Goal: Task Accomplishment & Management: Use online tool/utility

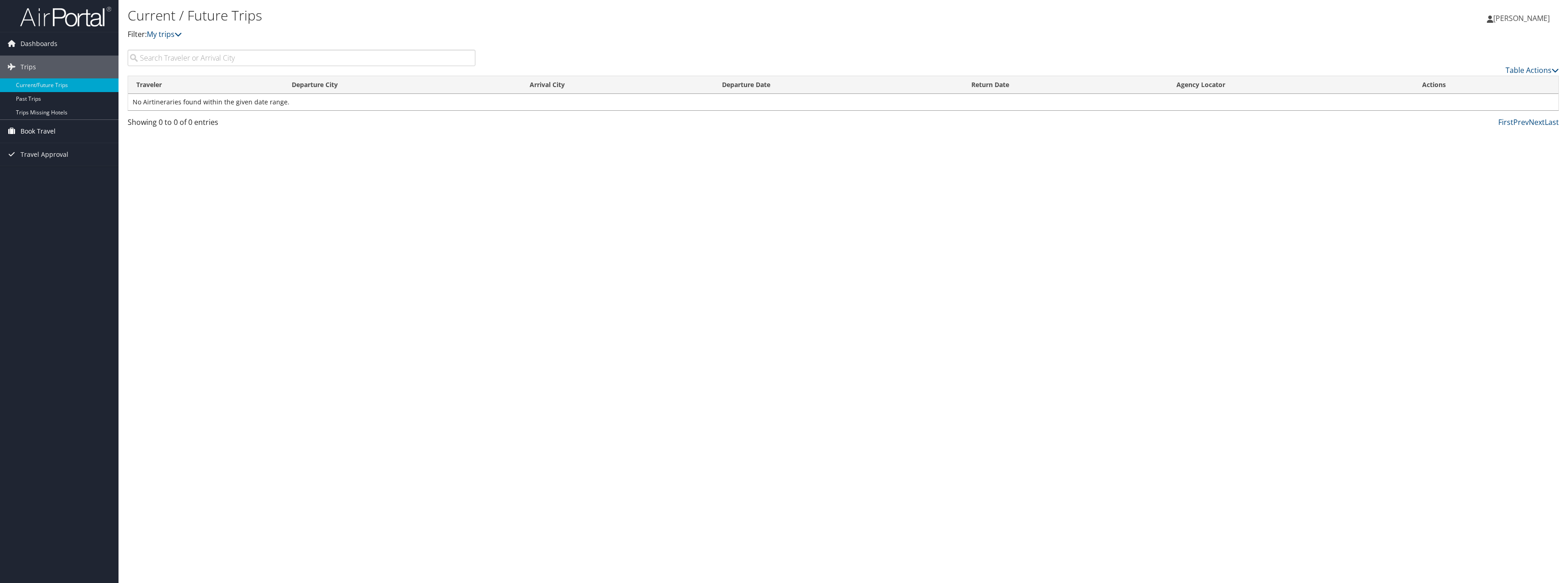
click at [85, 128] on link "Book Travel" at bounding box center [59, 131] width 119 height 23
click at [75, 149] on link "Agent Booking Request" at bounding box center [59, 149] width 119 height 13
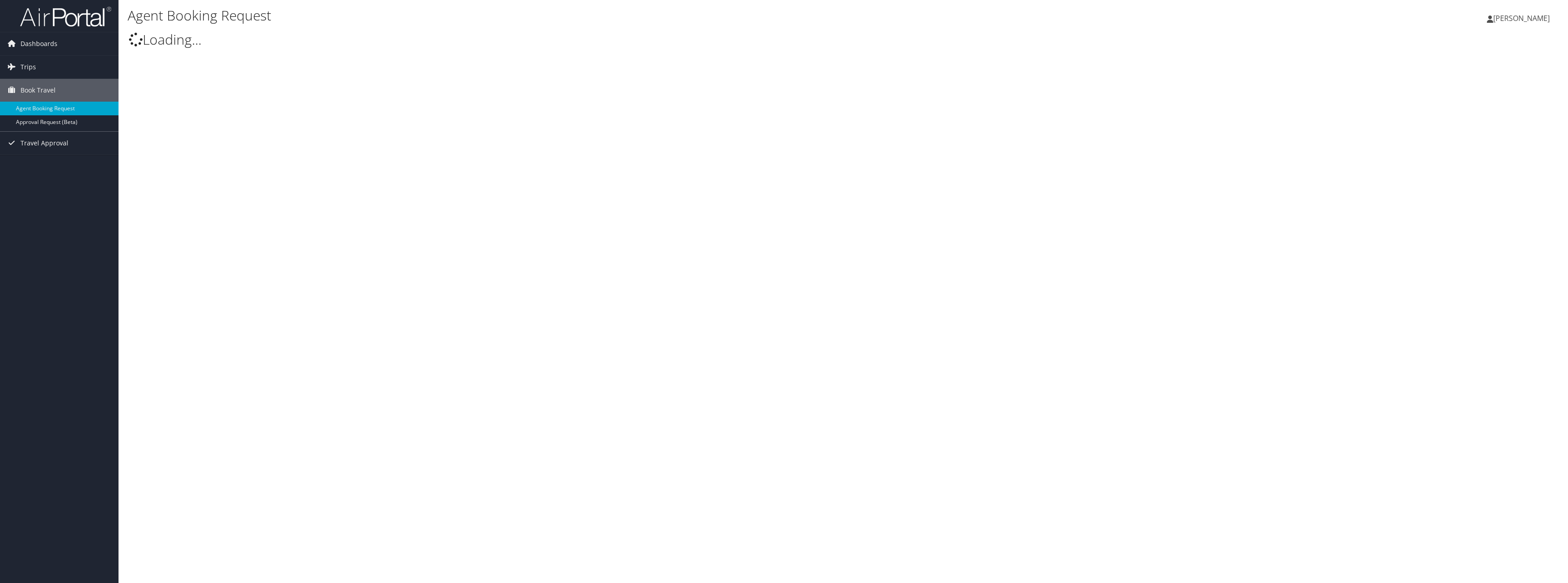
select select "university.travel@cbtravel.com"
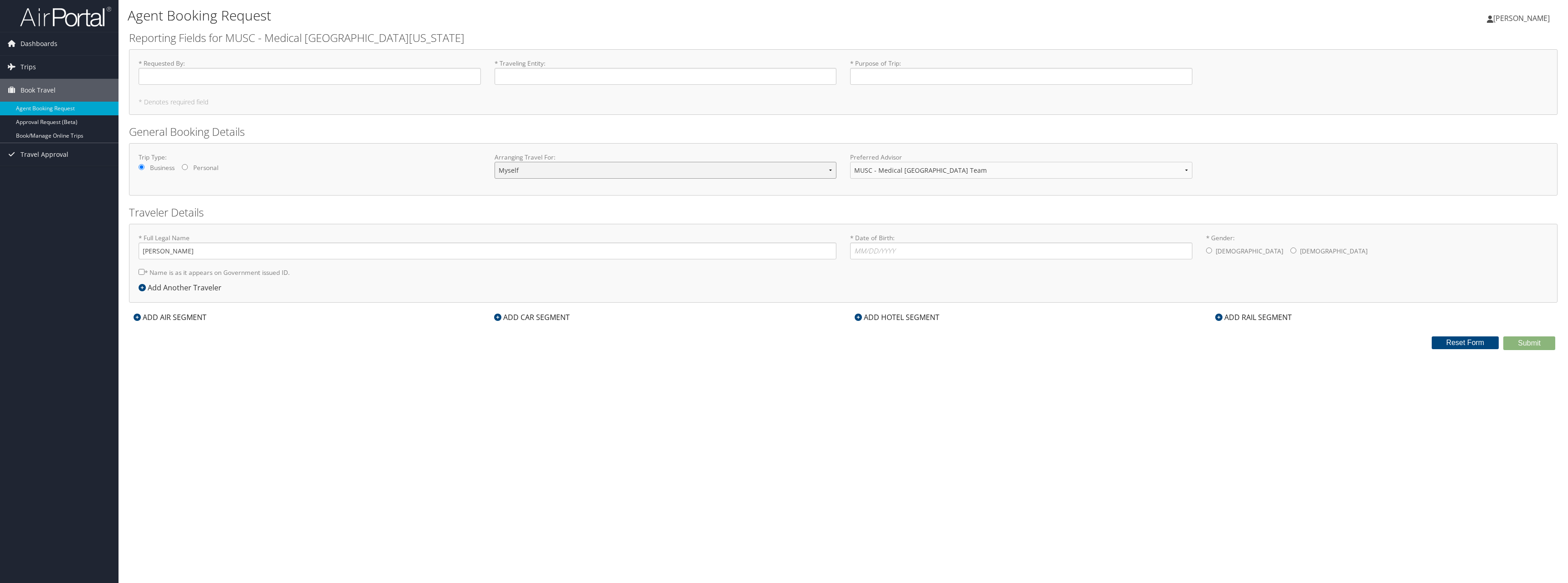
click at [591, 166] on select "Myself Another Traveler Guest Traveler" at bounding box center [665, 170] width 342 height 17
click at [66, 138] on link "Book/Manage Online Trips" at bounding box center [59, 136] width 119 height 13
